Goal: Information Seeking & Learning: Learn about a topic

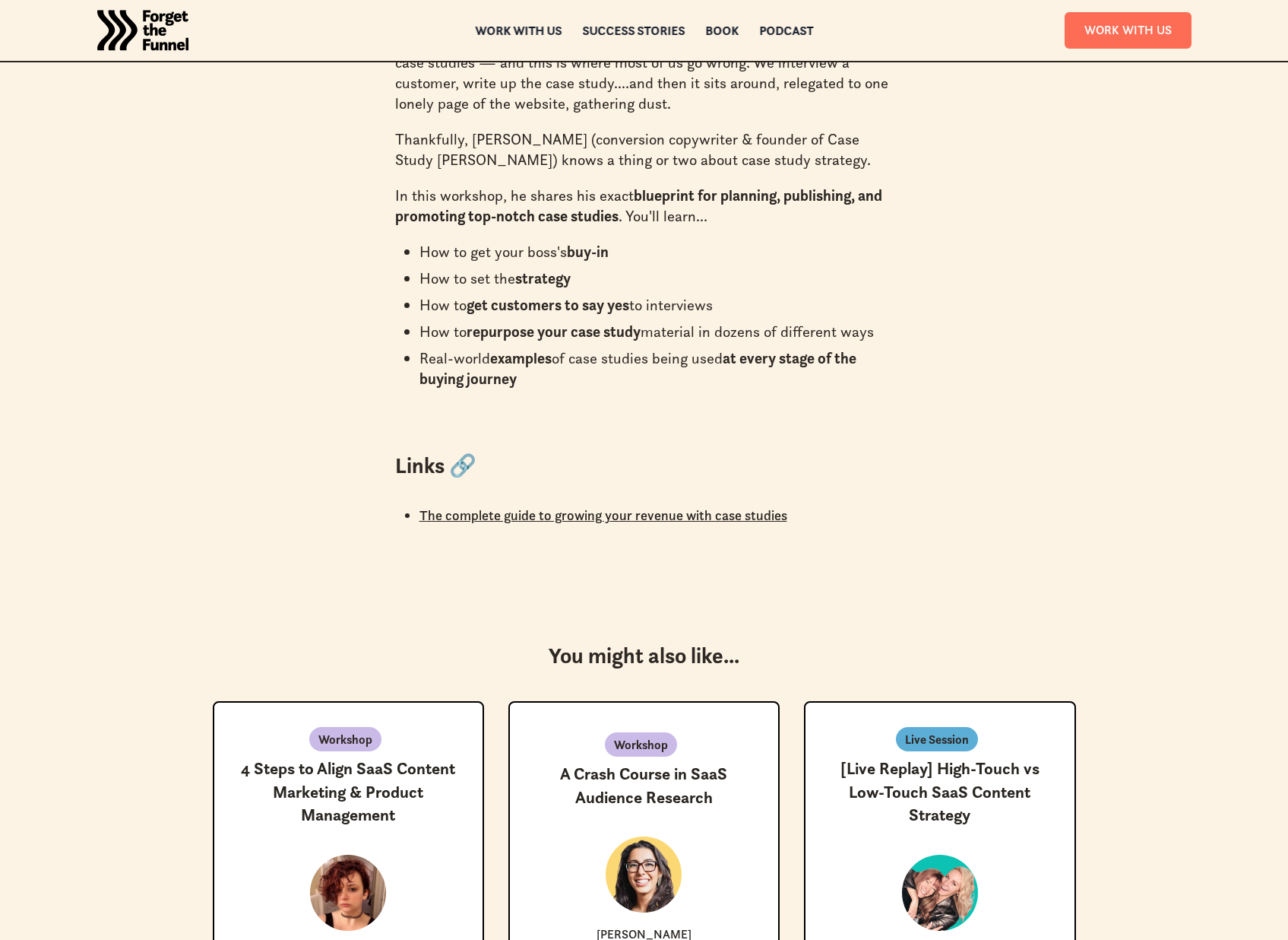
scroll to position [954, 0]
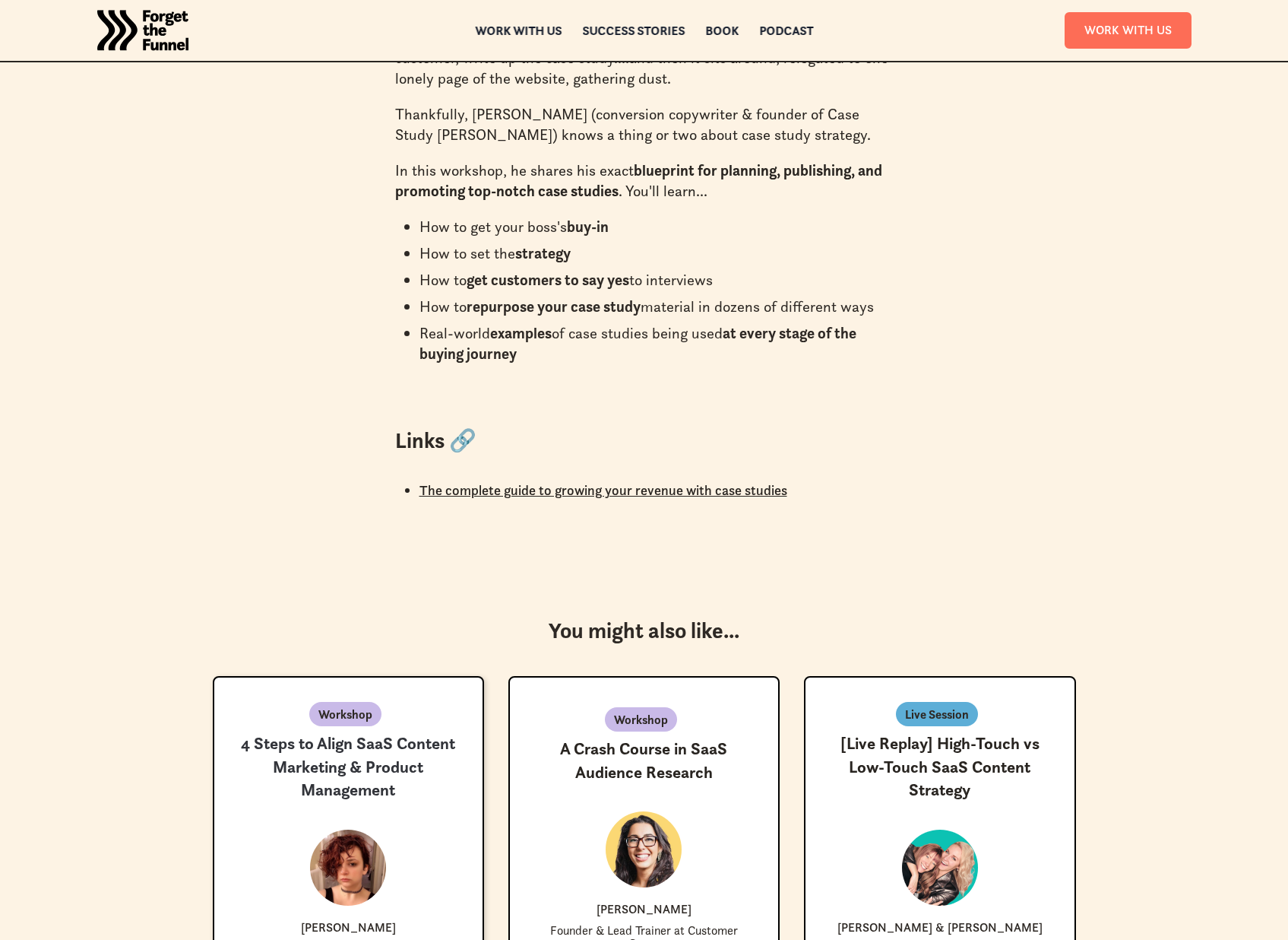
click at [322, 767] on h3 "4 Steps to Align SaaS Content Marketing & Product Management" at bounding box center [348, 767] width 219 height 70
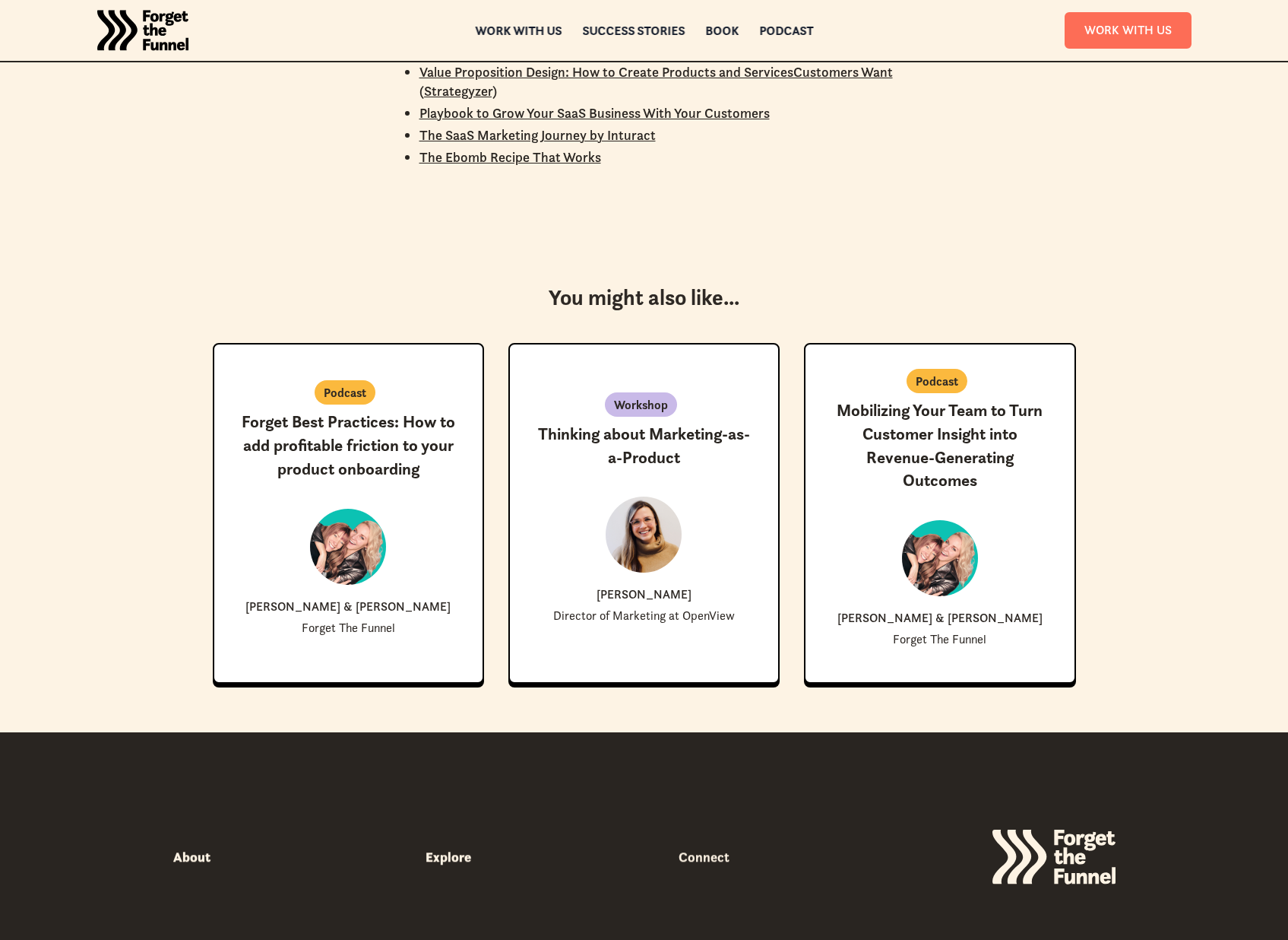
scroll to position [1135, 0]
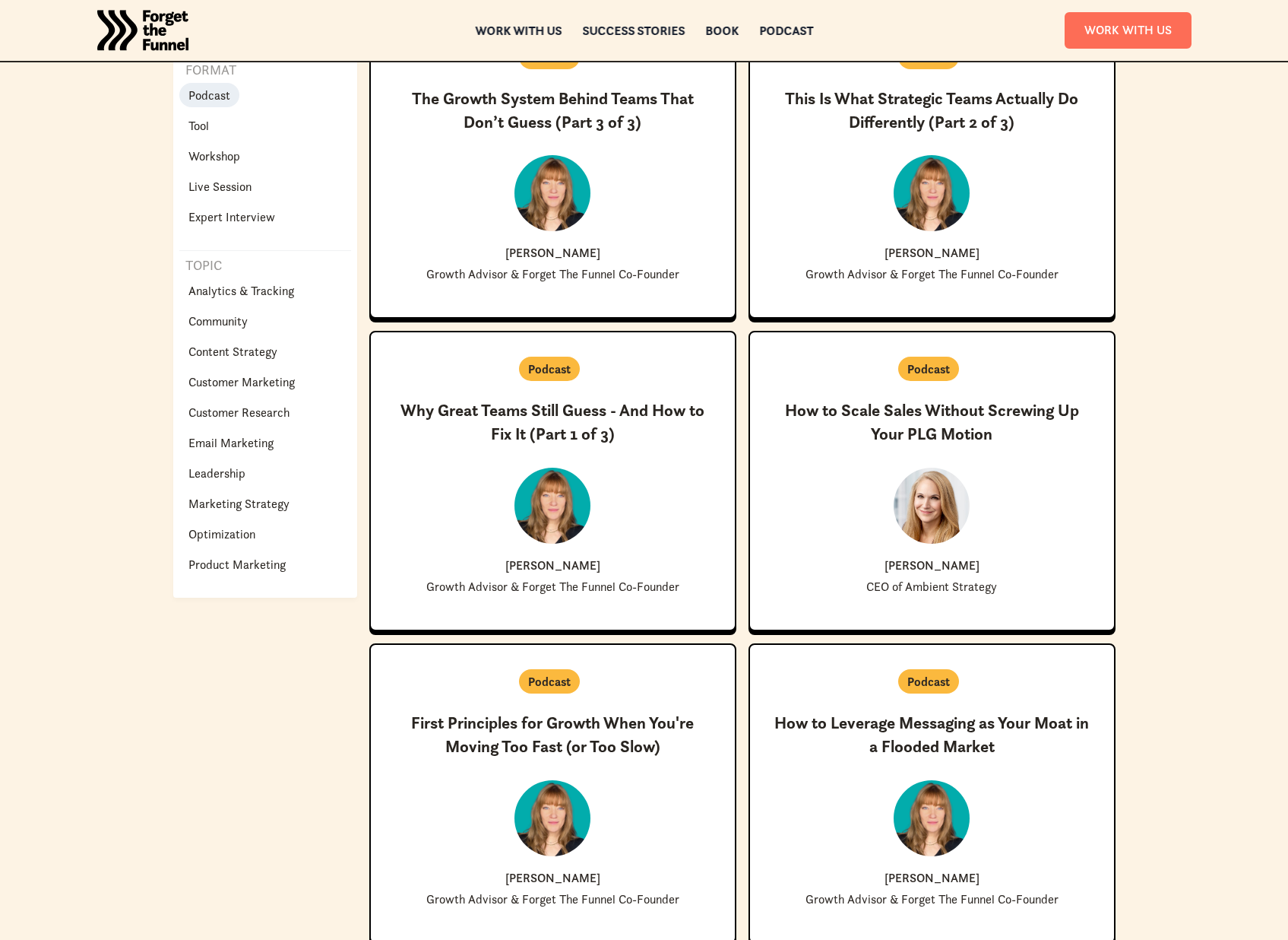
scroll to position [504, 0]
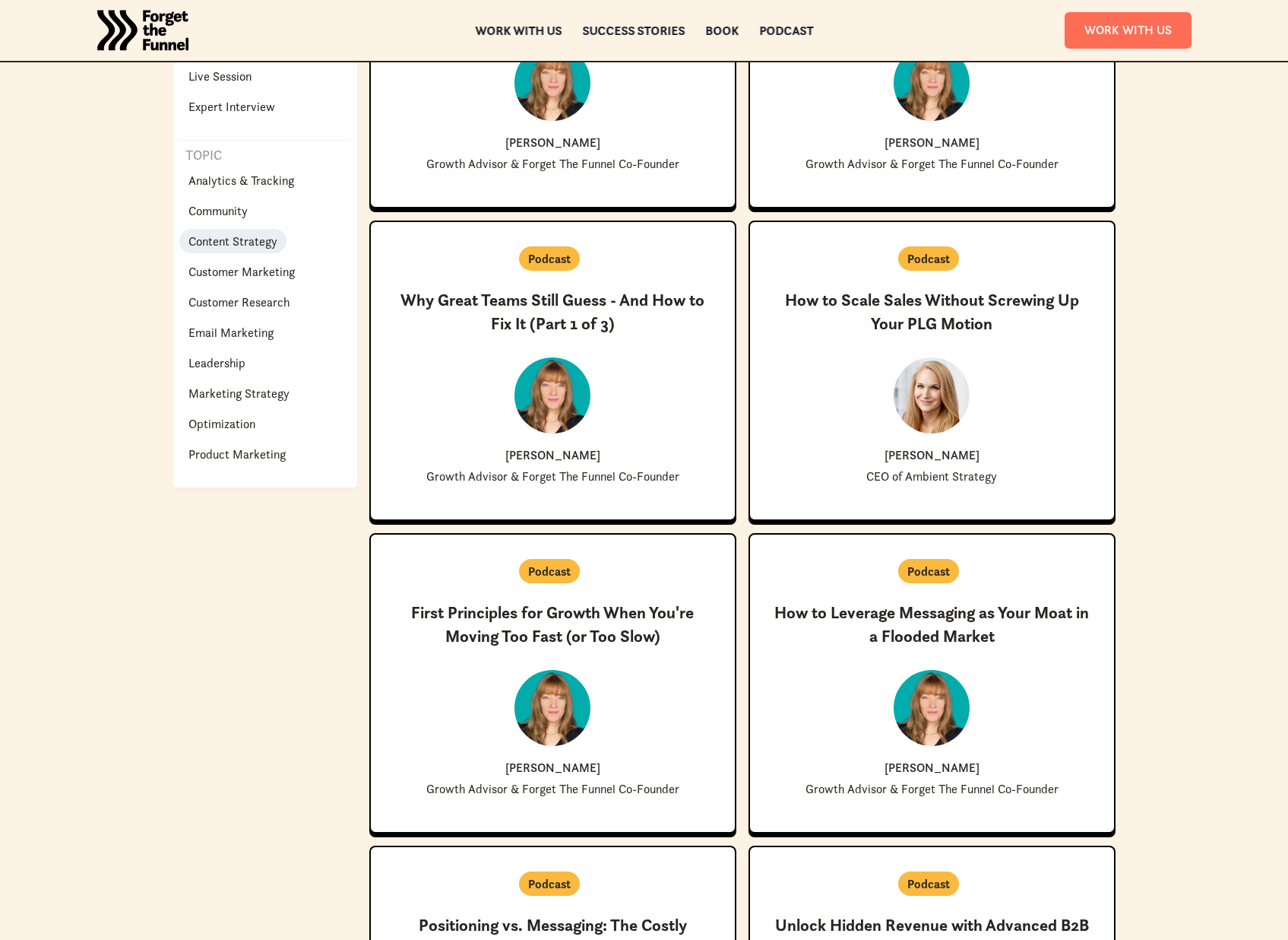
click at [233, 239] on p "Content Strategy" at bounding box center [233, 241] width 89 height 18
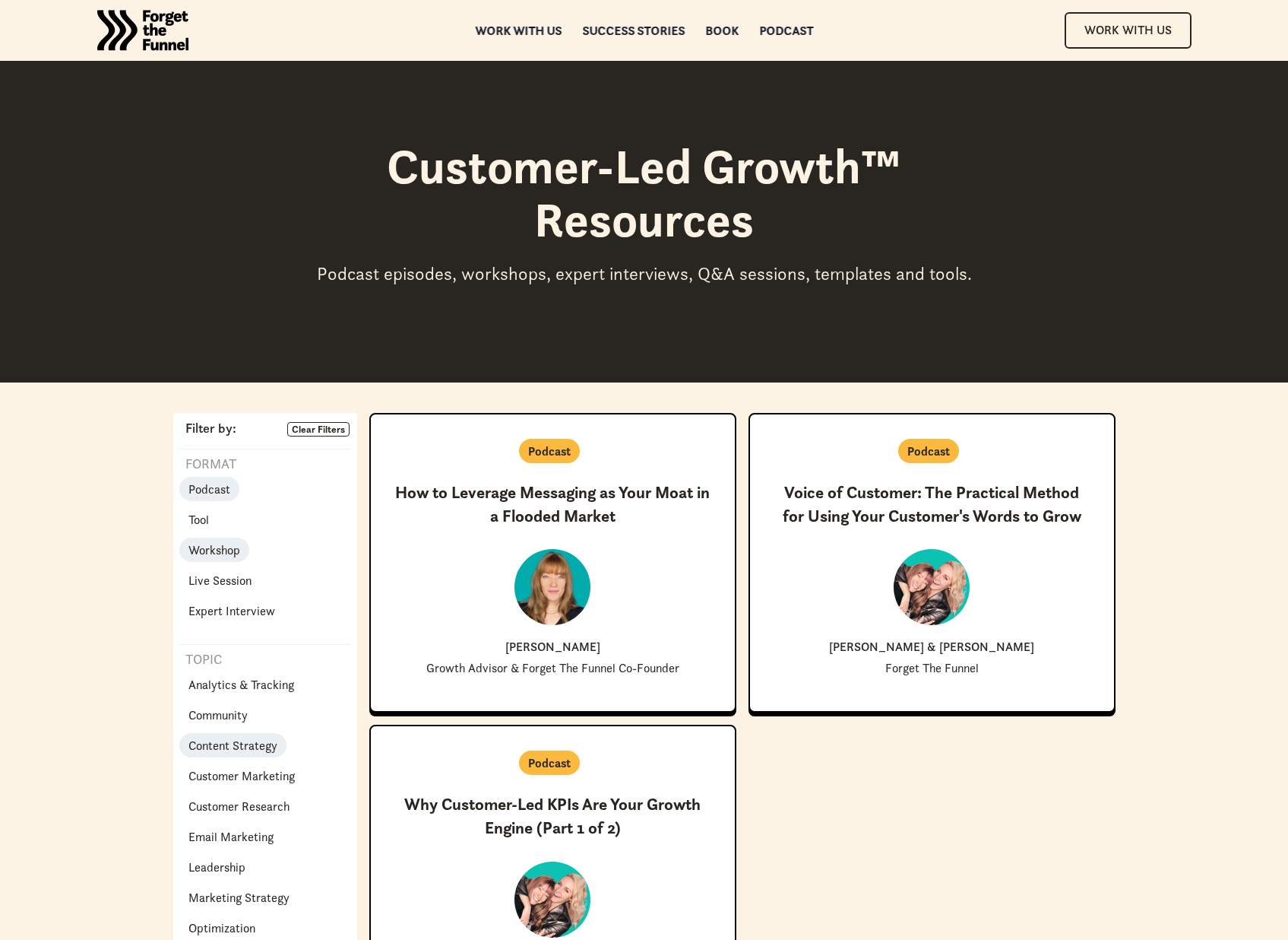
click at [207, 560] on link "Workshop" at bounding box center [214, 549] width 70 height 24
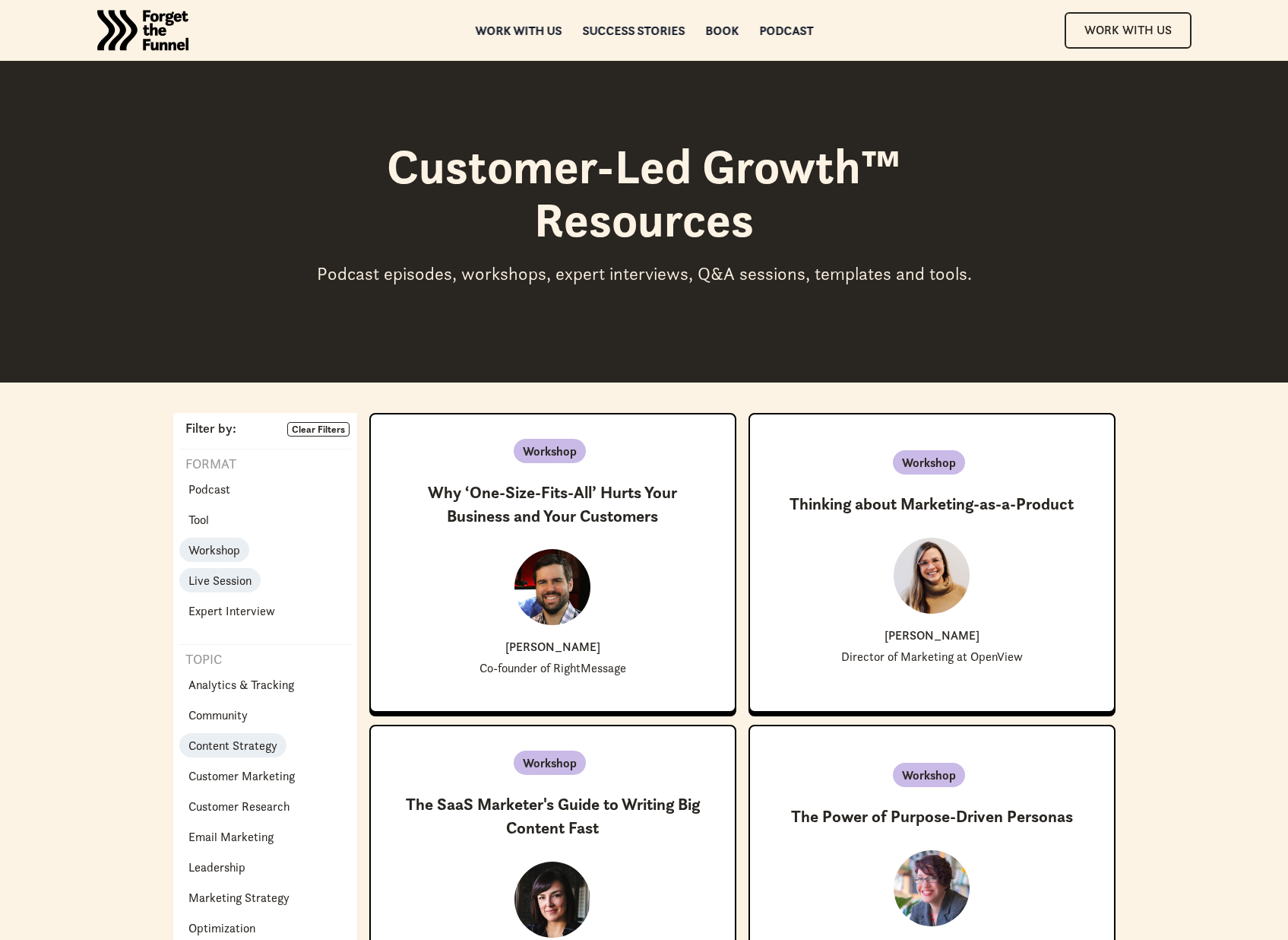
click at [215, 571] on p "Live Session" at bounding box center [220, 580] width 64 height 18
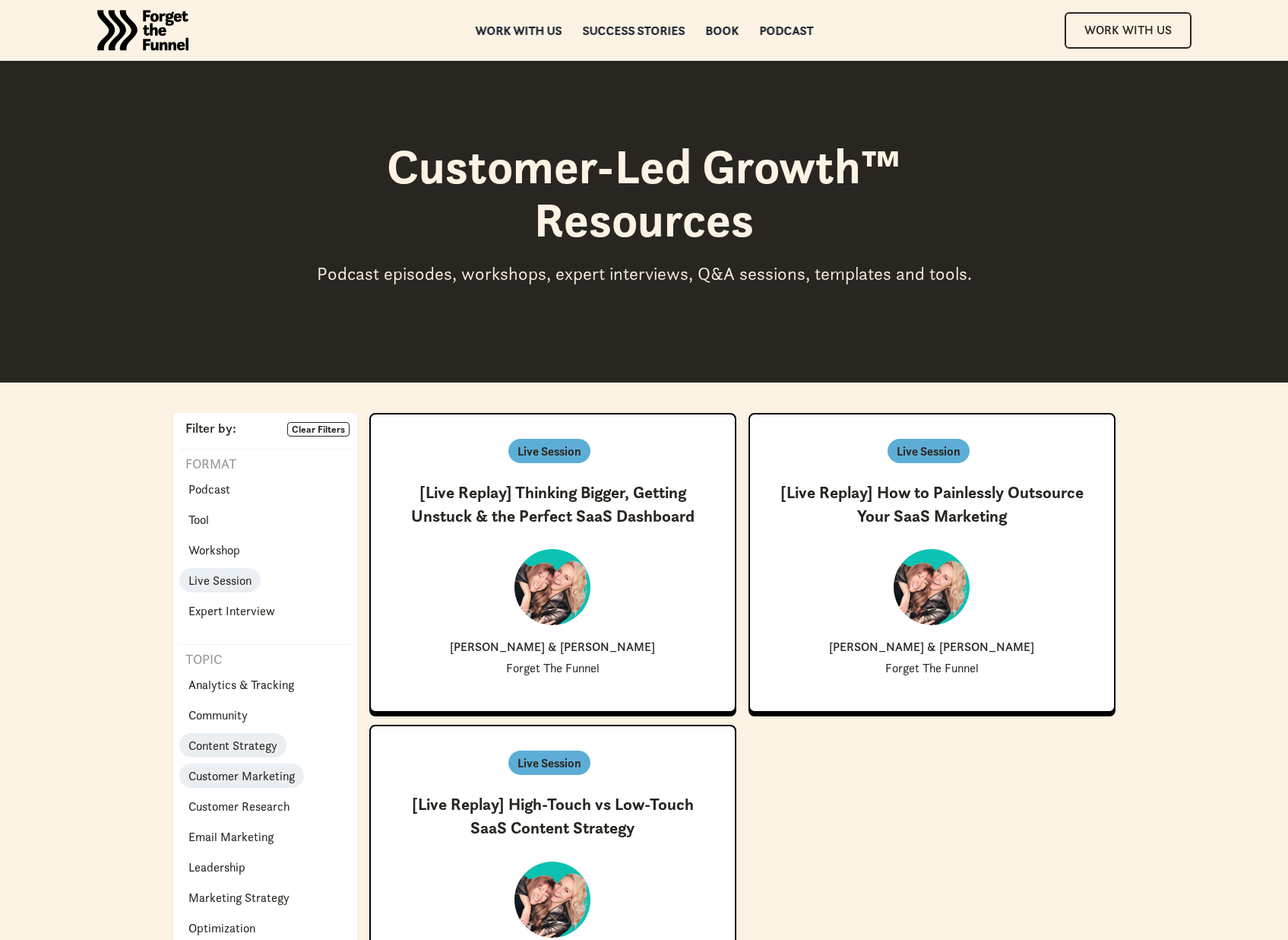
click at [216, 783] on p "Customer Marketing" at bounding box center [242, 775] width 107 height 18
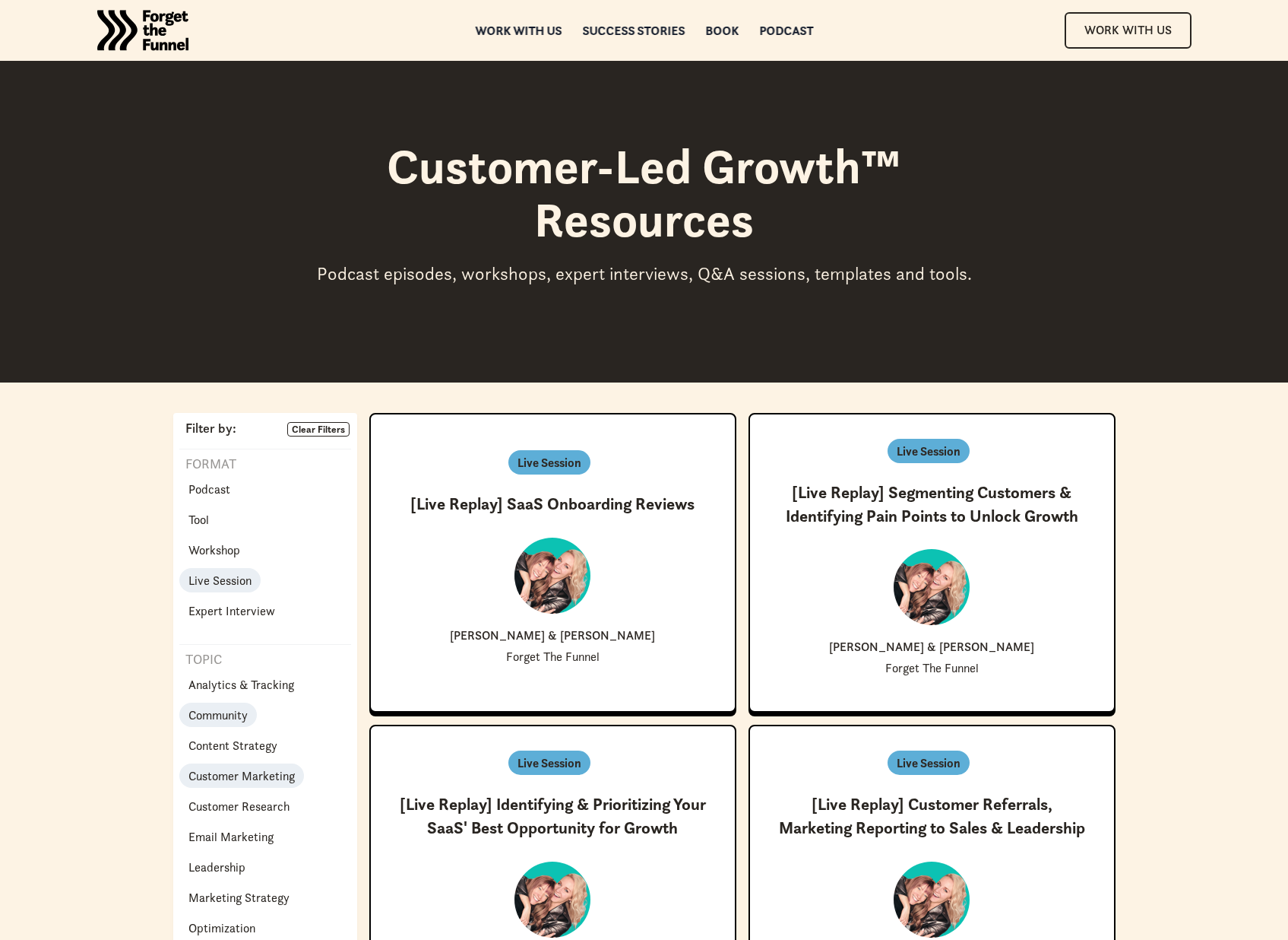
click at [223, 713] on p "Community" at bounding box center [219, 714] width 60 height 18
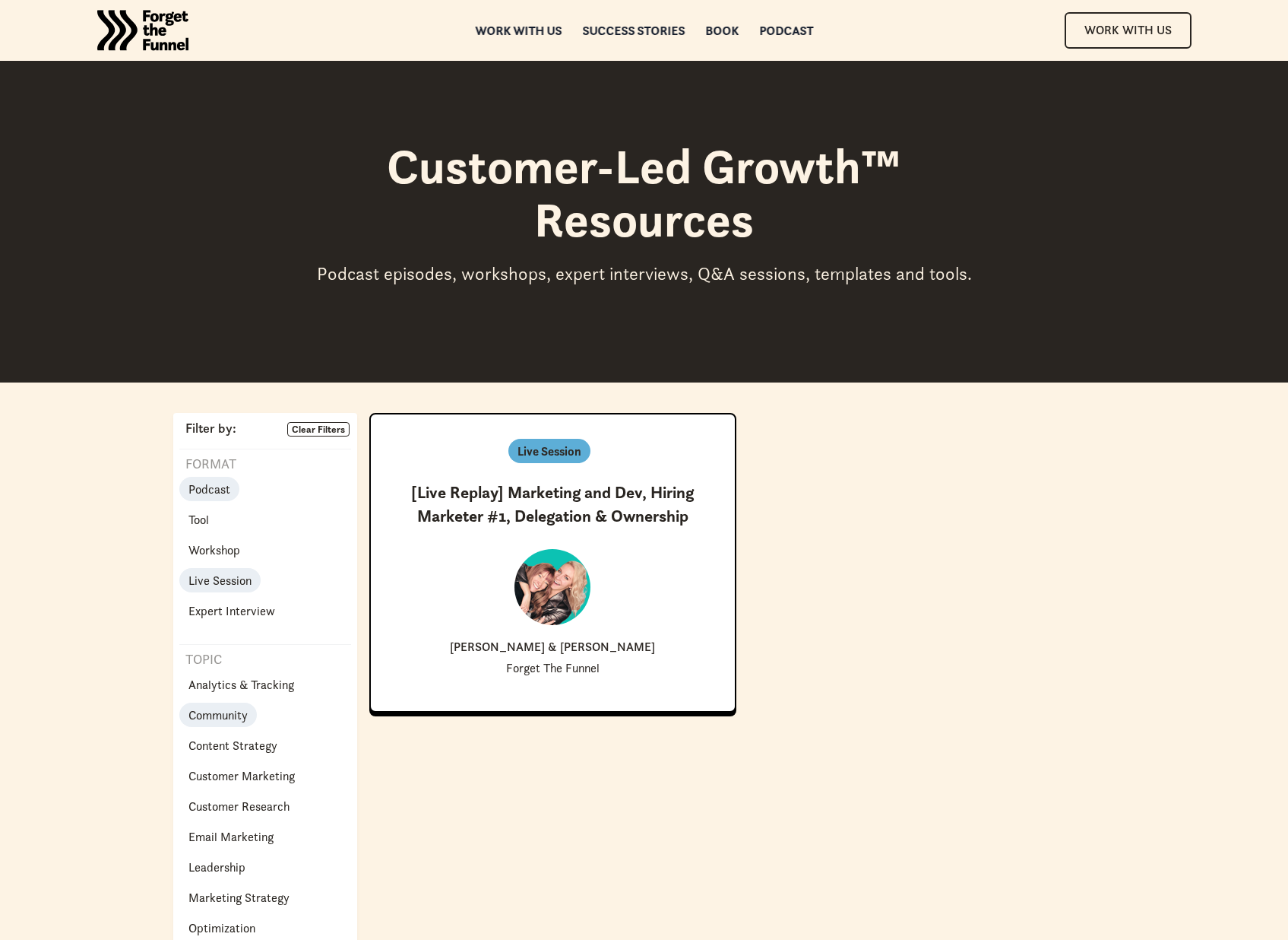
click at [223, 483] on p "Podcast" at bounding box center [209, 488] width 41 height 18
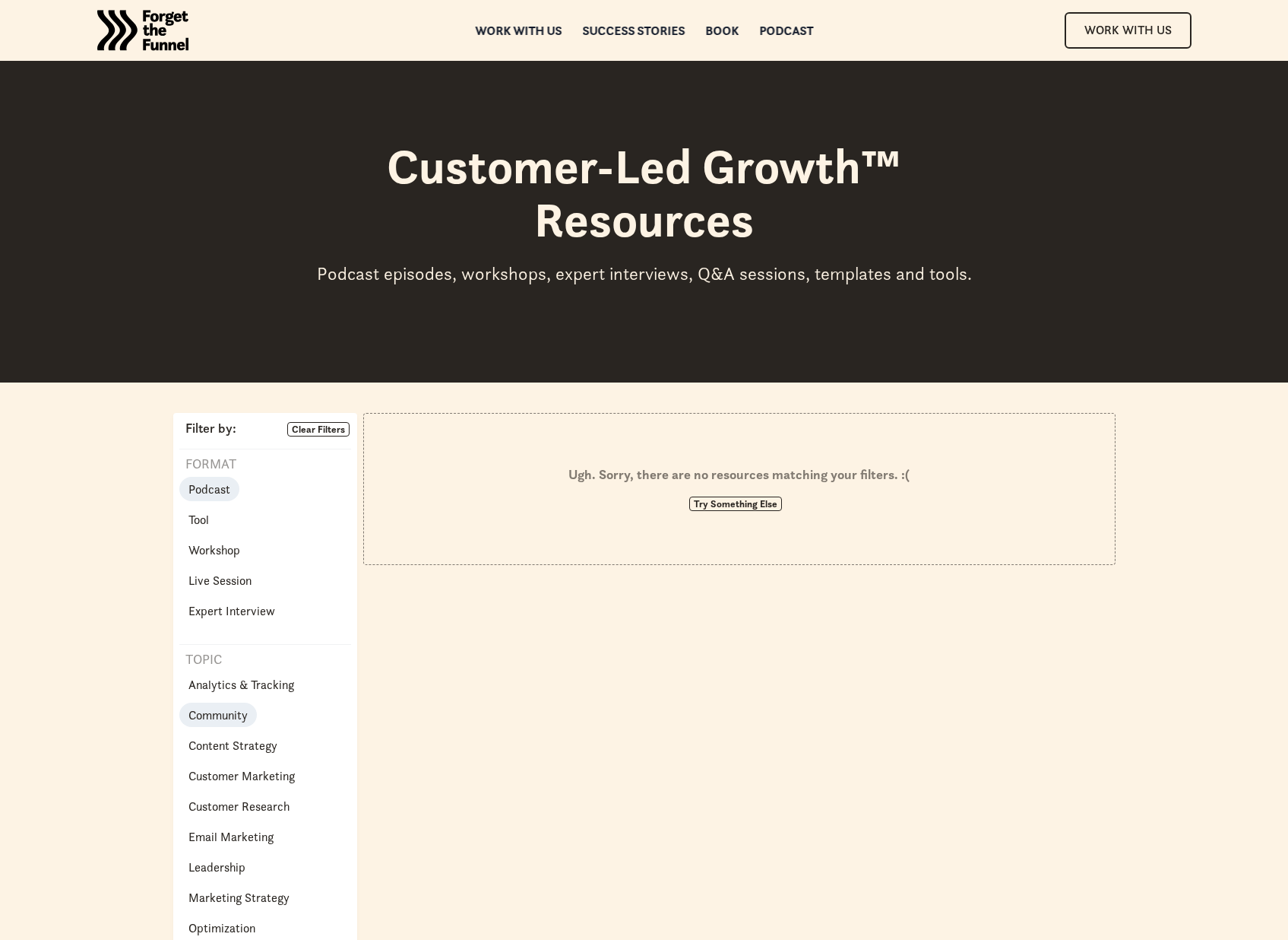
click at [215, 713] on p "Community" at bounding box center [219, 714] width 60 height 18
click at [307, 428] on link "Clear Filters" at bounding box center [318, 430] width 63 height 15
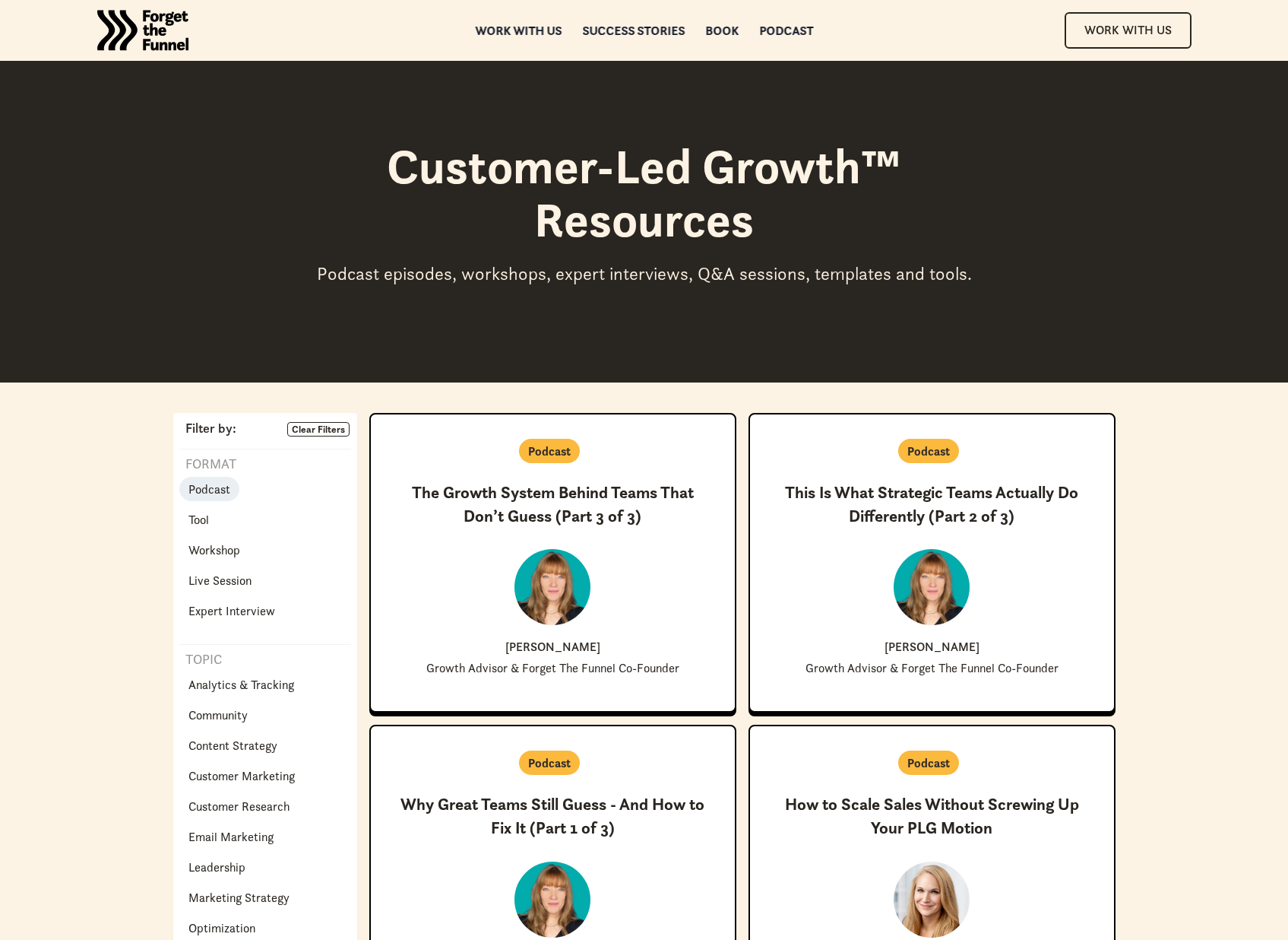
click at [191, 488] on p "Podcast" at bounding box center [209, 488] width 41 height 18
